Goal: Task Accomplishment & Management: Complete application form

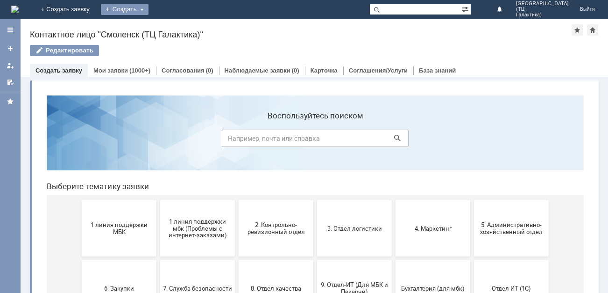
click at [149, 10] on div "Создать" at bounding box center [125, 9] width 48 height 11
click at [174, 26] on link "Заявка" at bounding box center [138, 27] width 71 height 11
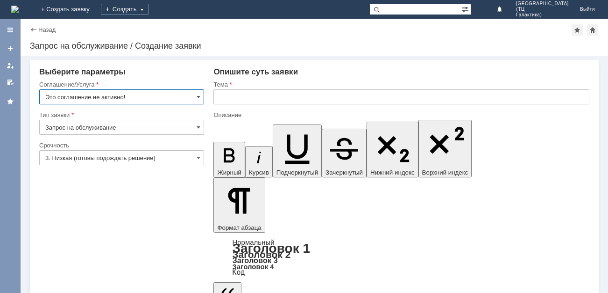
click at [196, 98] on input "Это соглашение не активно!" at bounding box center [121, 96] width 165 height 15
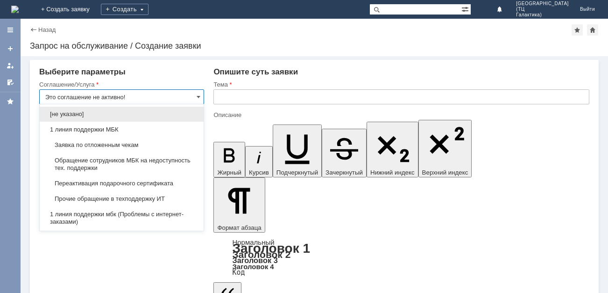
click at [83, 144] on span "Заявка по отложенным чекам" at bounding box center [121, 144] width 153 height 7
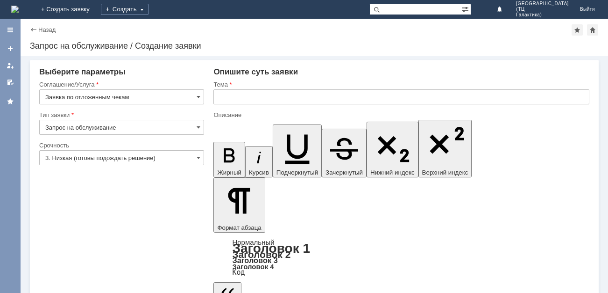
type input "Заявка по отложенным чекам"
click at [243, 98] on input "text" at bounding box center [402, 96] width 376 height 15
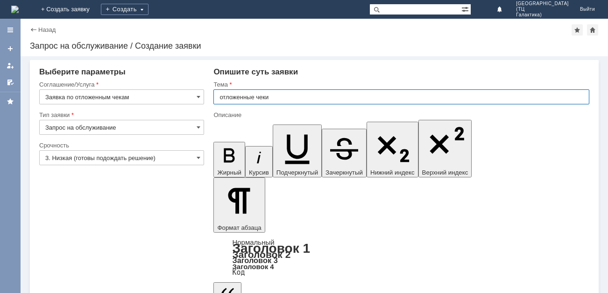
type input "отложенные чеки"
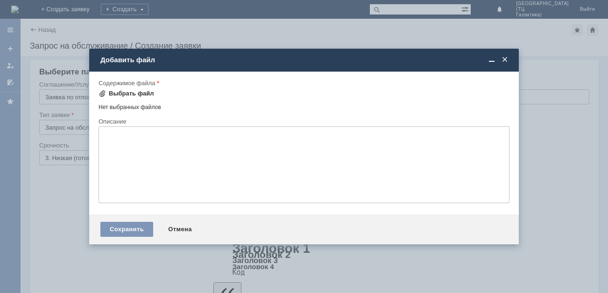
click at [128, 88] on div "Выбрать файл" at bounding box center [127, 93] width 56 height 11
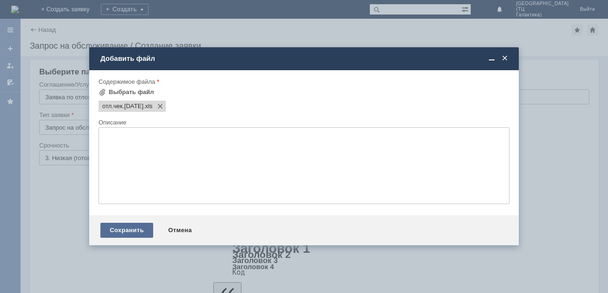
click at [129, 232] on div "Сохранить" at bounding box center [126, 229] width 53 height 15
